Goal: Obtain resource: Download file/media

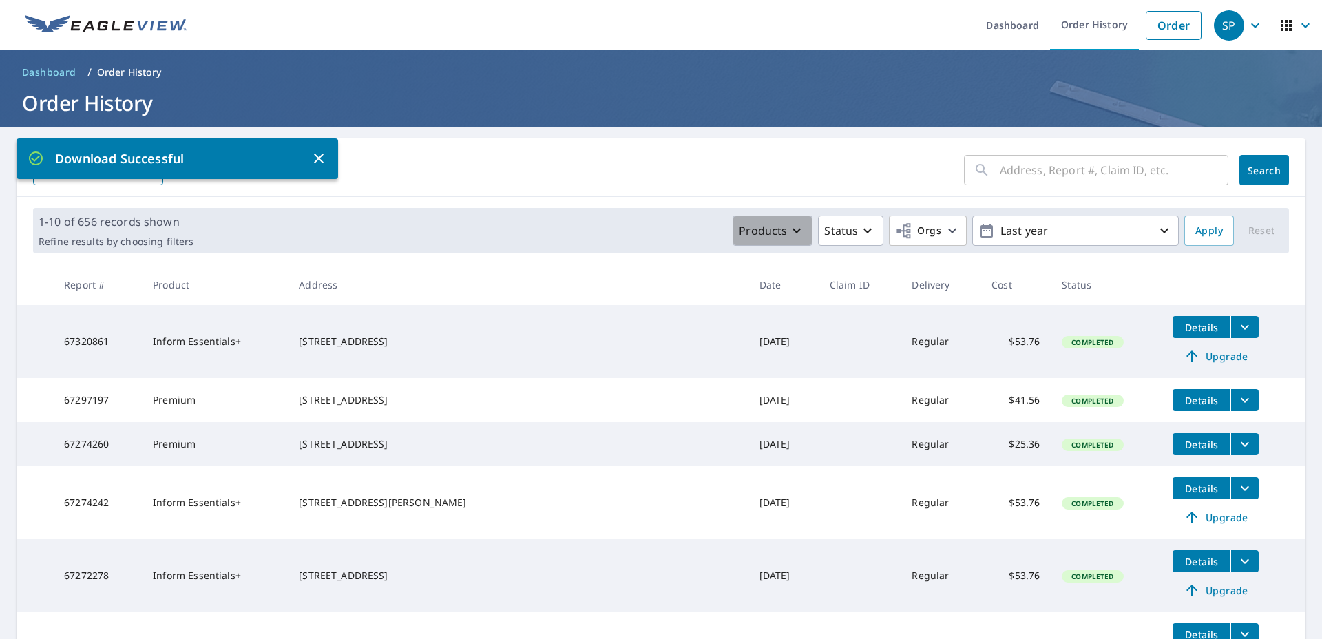
click at [771, 227] on p "Products" at bounding box center [763, 230] width 48 height 17
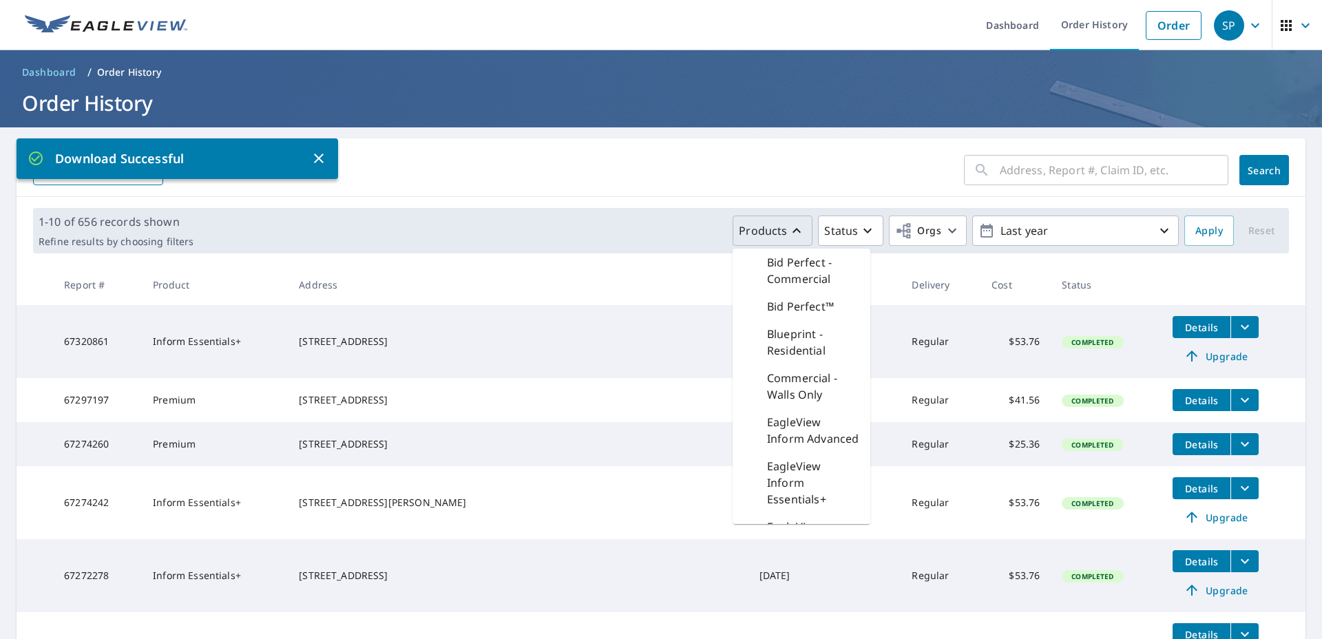
click at [767, 227] on p "Products" at bounding box center [763, 230] width 48 height 17
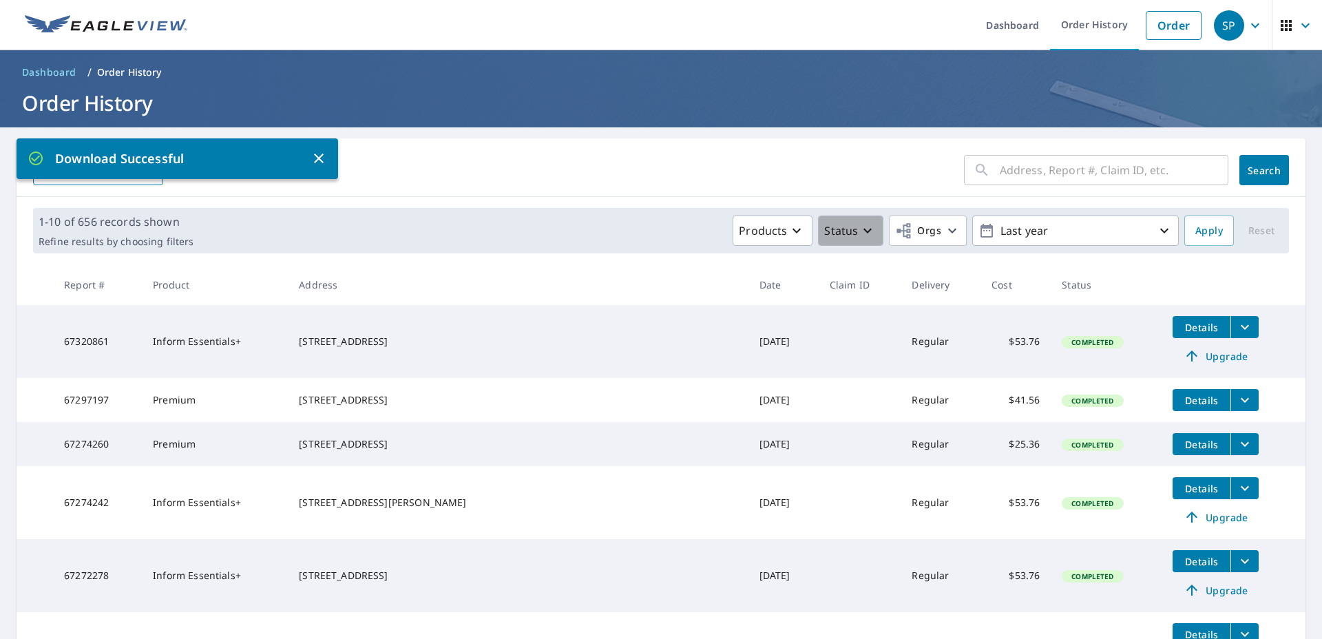
click at [829, 227] on p "Status" at bounding box center [841, 230] width 34 height 17
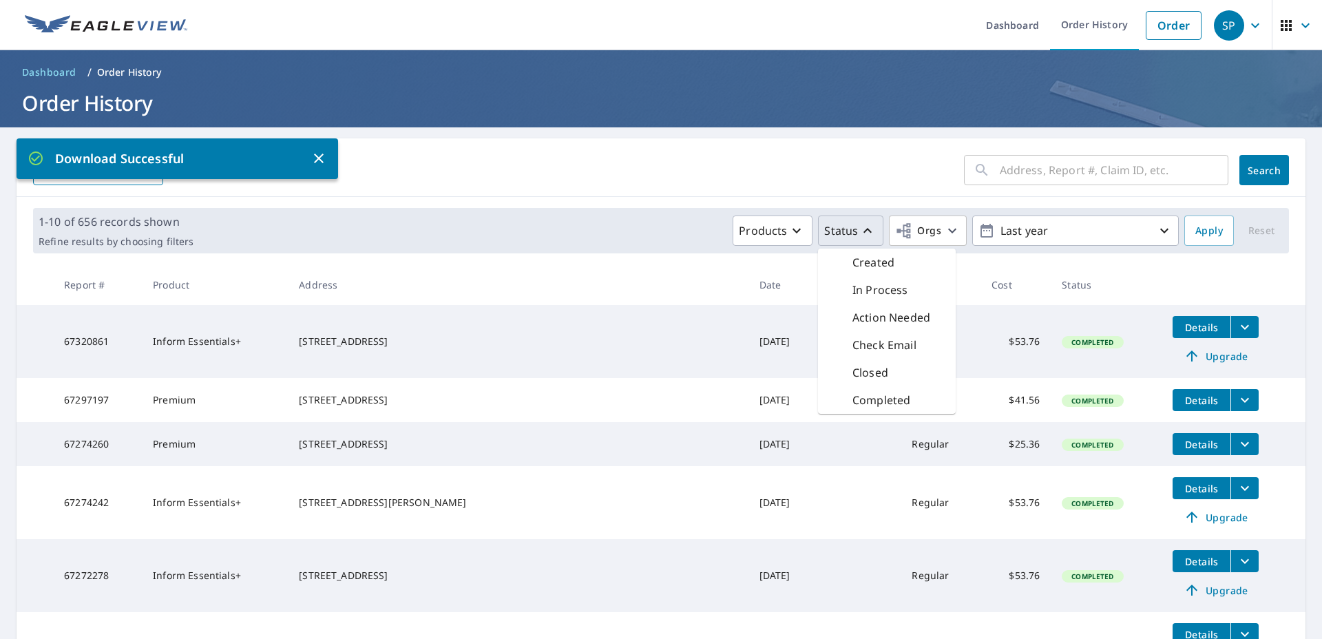
click at [829, 227] on p "Status" at bounding box center [841, 230] width 34 height 17
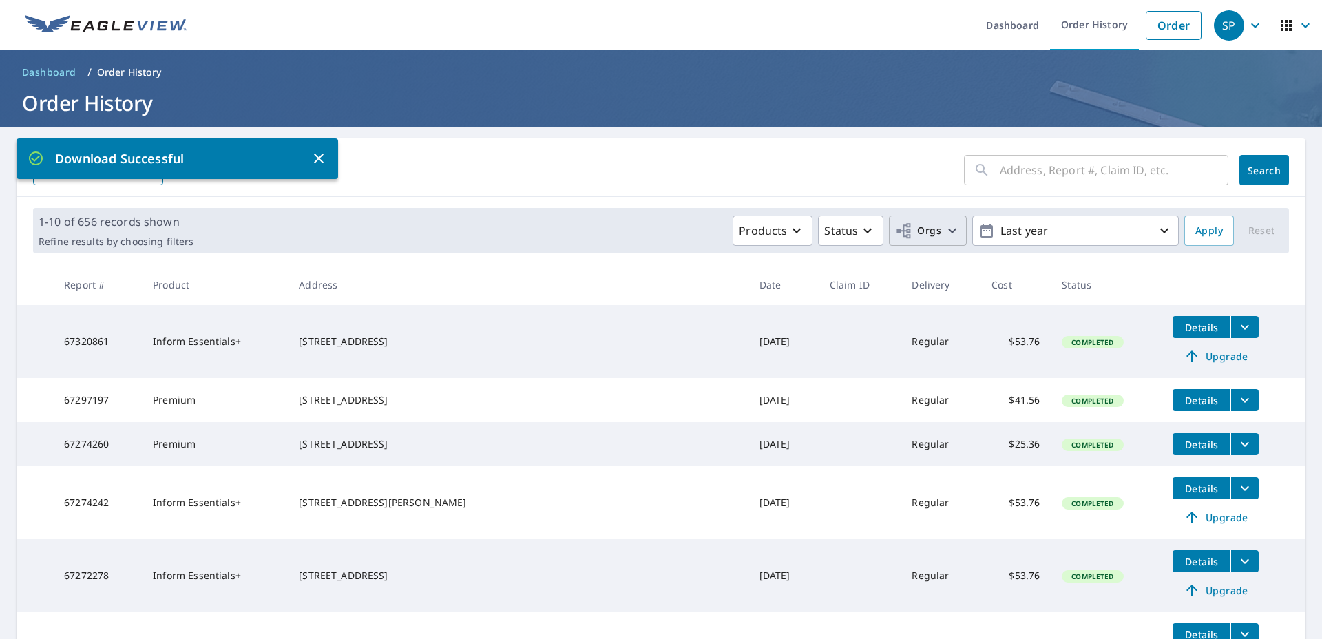
click at [912, 229] on span "Orgs" at bounding box center [918, 230] width 46 height 17
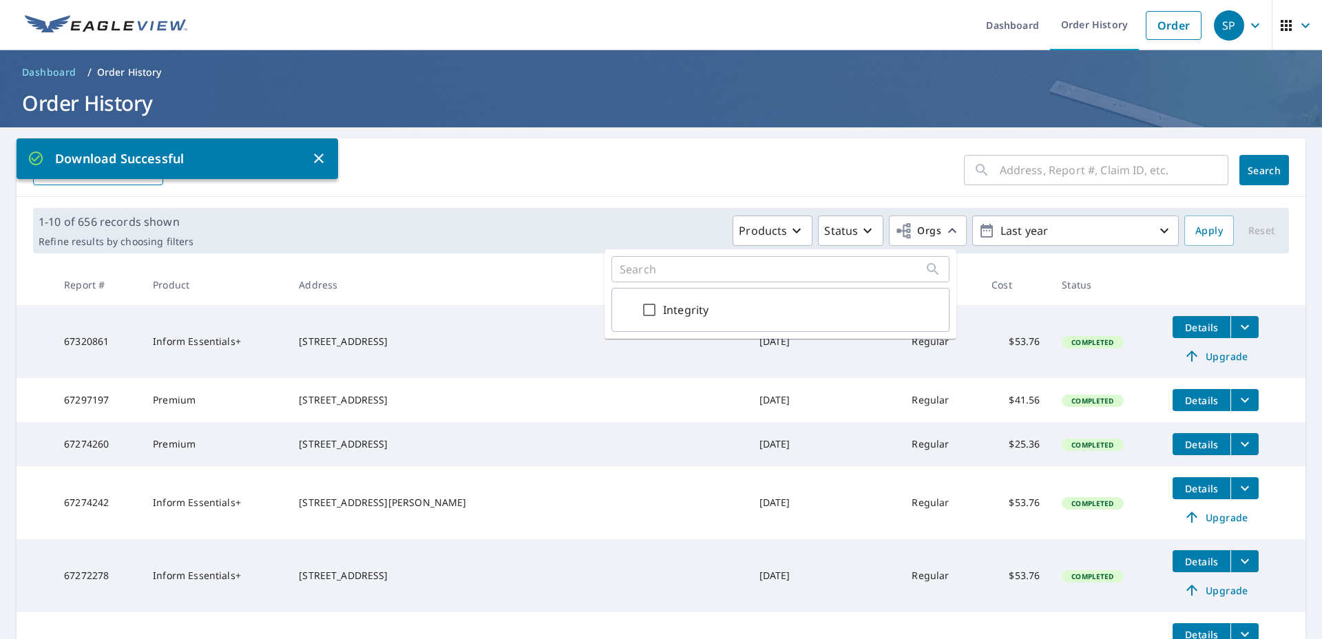
click at [644, 309] on input "Integrity" at bounding box center [649, 310] width 17 height 17
checkbox input "true"
click at [546, 208] on div "1-10 of 656 records shown Refine results by choosing filters Products Status Or…" at bounding box center [661, 230] width 1256 height 45
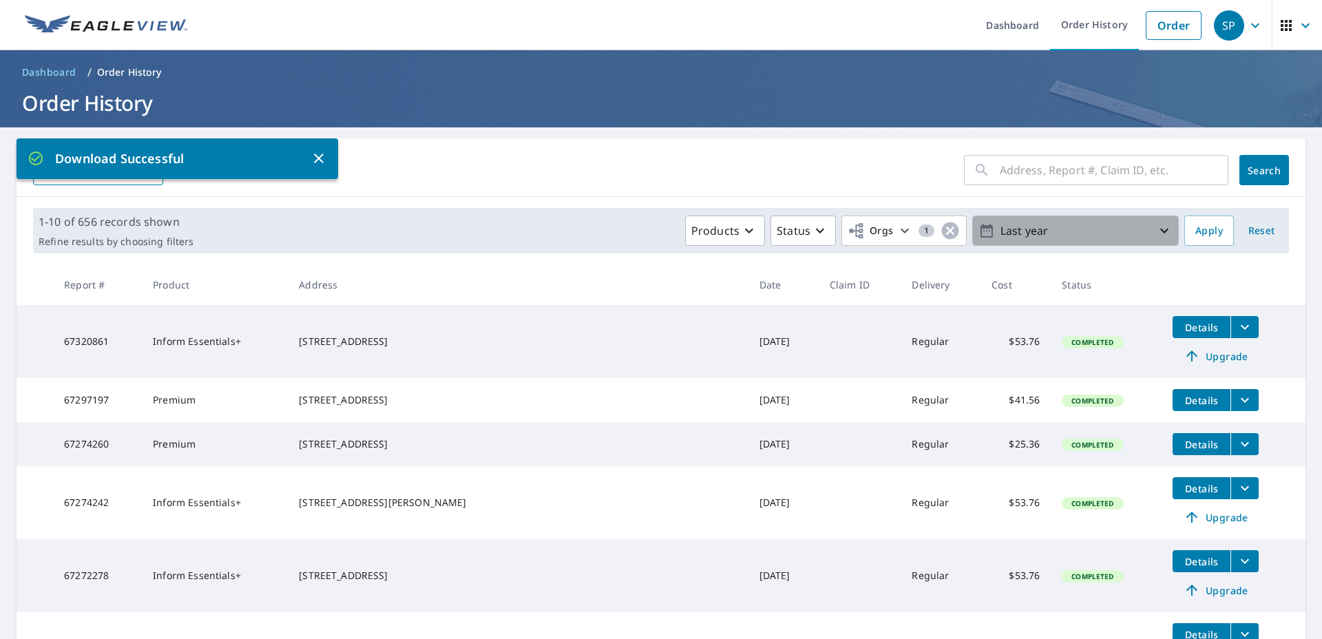
click at [1091, 221] on p "Last year" at bounding box center [1075, 231] width 161 height 24
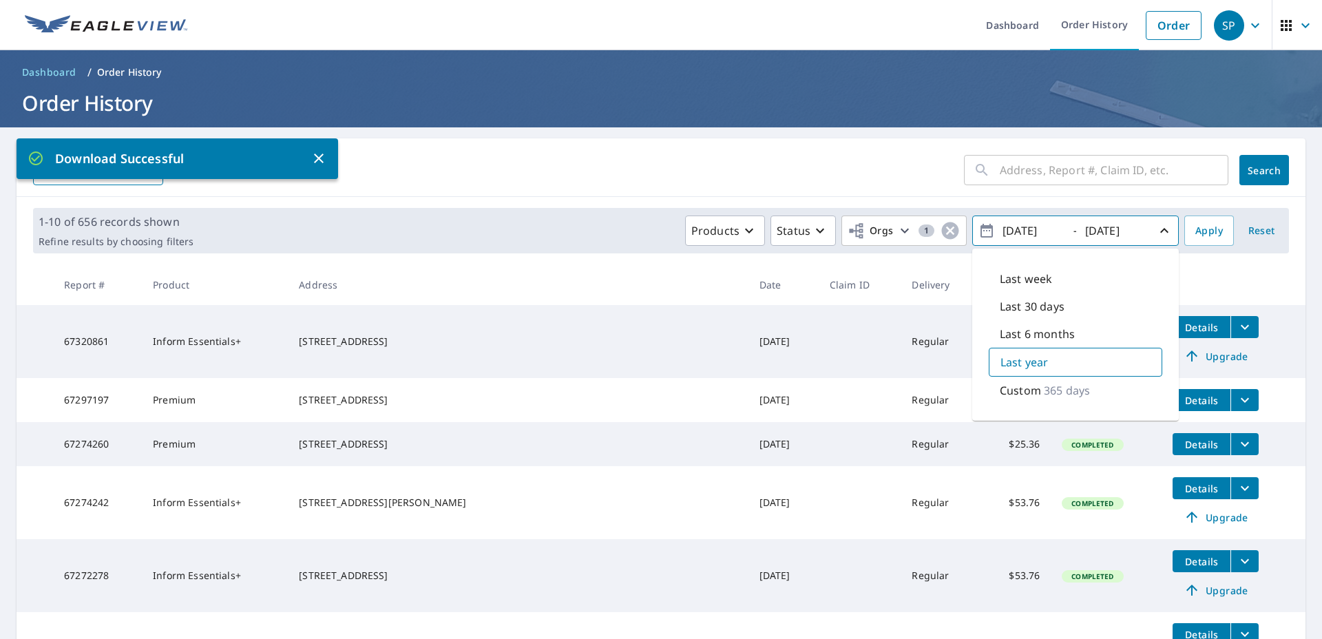
click at [1002, 366] on p "Last year" at bounding box center [1024, 362] width 48 height 17
click at [1195, 232] on span "Apply" at bounding box center [1209, 230] width 28 height 17
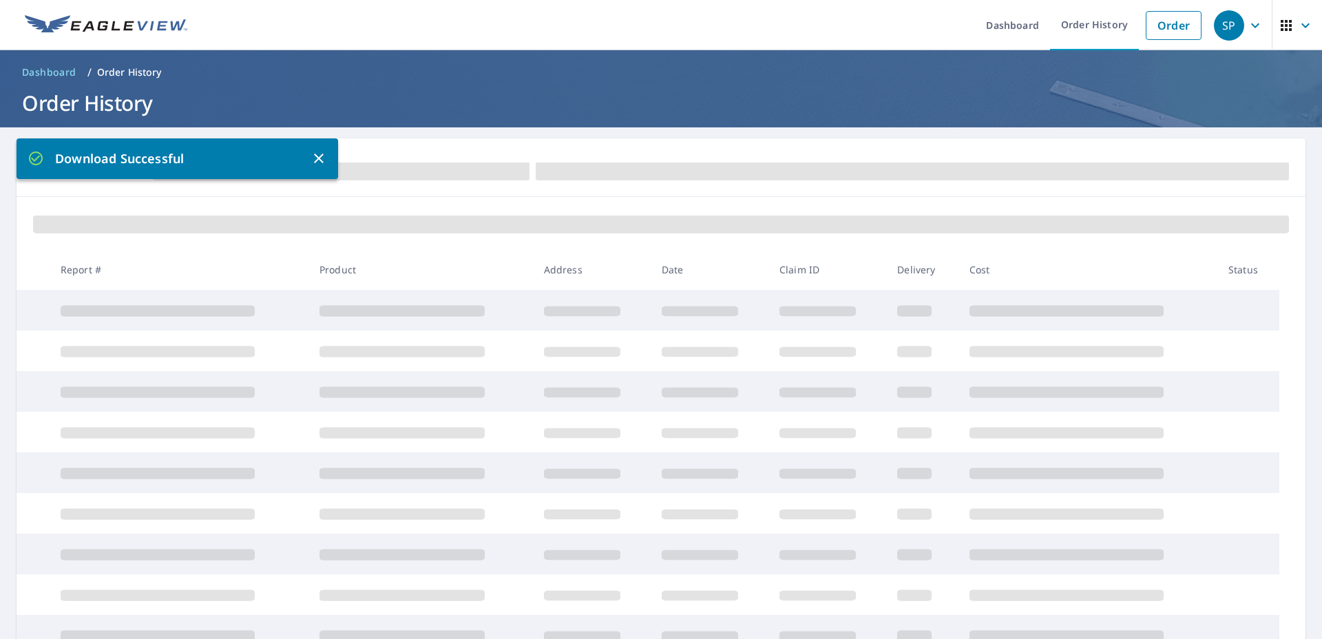
click at [327, 155] on div "Download Successful" at bounding box center [178, 158] width 322 height 41
click at [324, 160] on icon "button" at bounding box center [319, 158] width 17 height 17
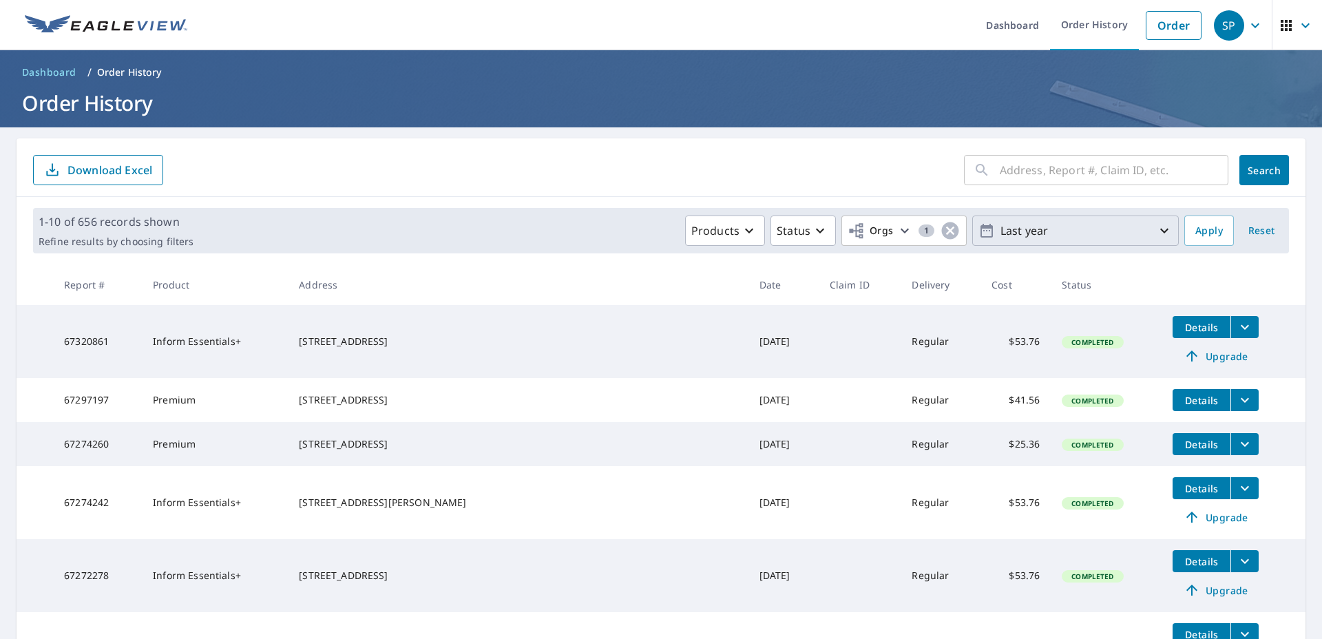
click at [1057, 243] on button "Last year" at bounding box center [1075, 231] width 207 height 30
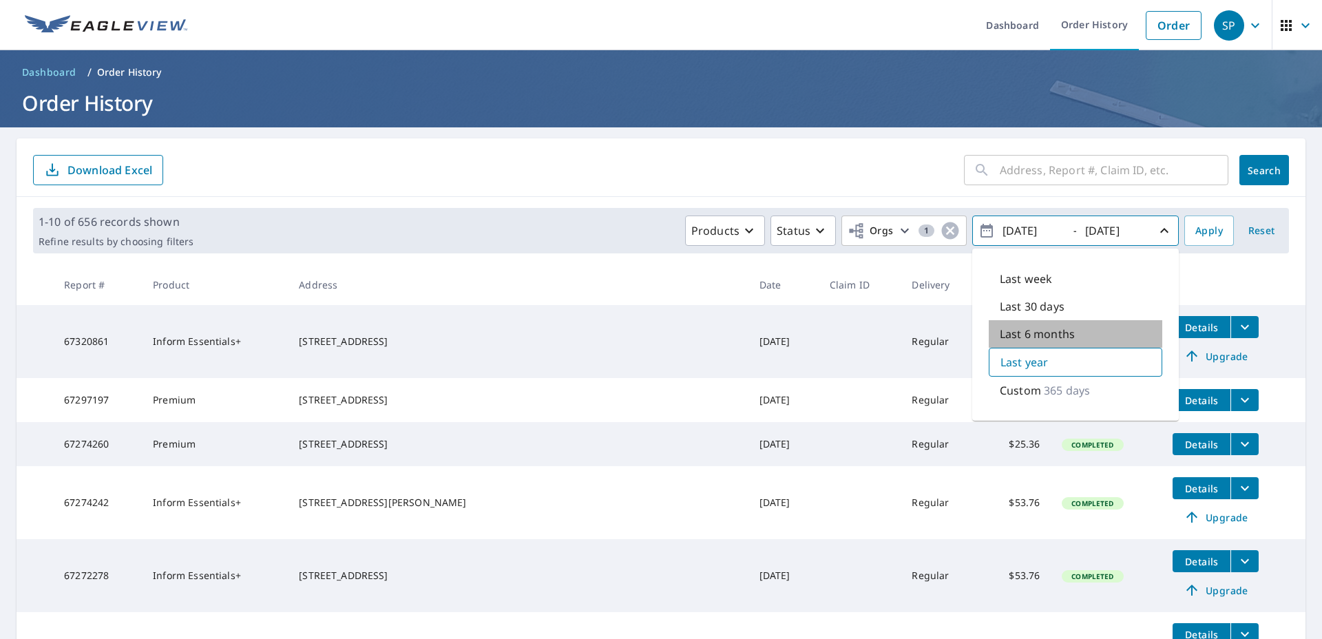
click at [1022, 331] on p "Last 6 months" at bounding box center [1037, 334] width 75 height 17
type input "[DATE]"
click at [1184, 231] on button "Apply" at bounding box center [1209, 231] width 50 height 30
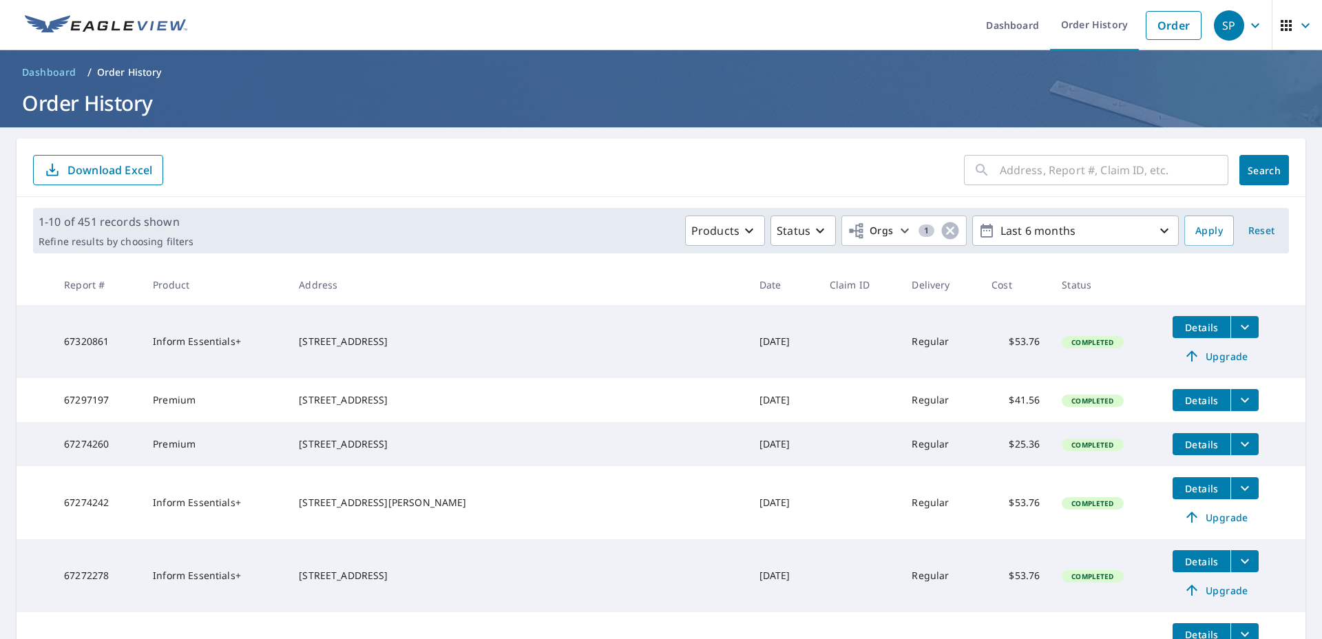
click at [75, 170] on p "Download Excel" at bounding box center [109, 169] width 85 height 15
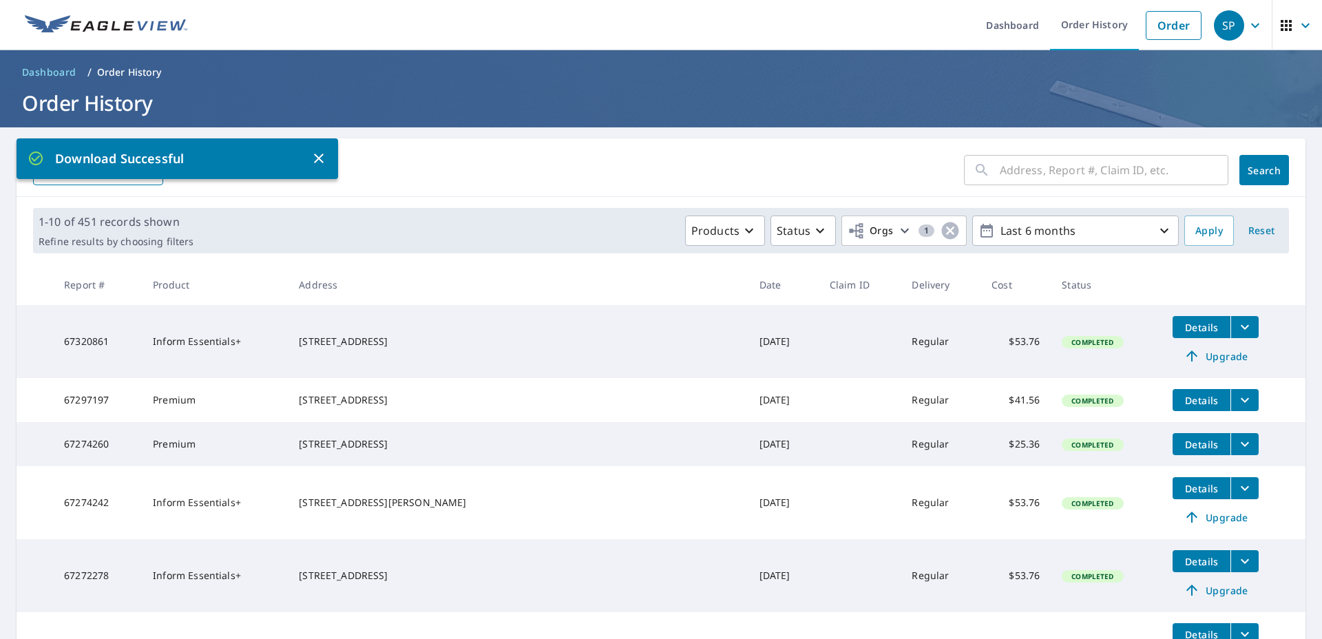
click at [318, 159] on icon "button" at bounding box center [319, 159] width 10 height 10
